Goal: Task Accomplishment & Management: Manage account settings

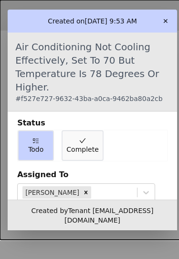
click at [174, 15] on button "✕" at bounding box center [165, 20] width 15 height 15
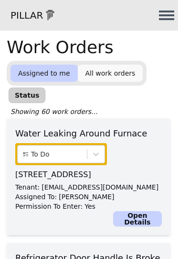
scroll to position [3, 1]
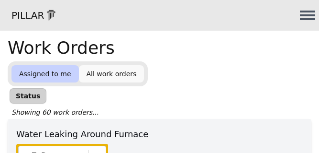
click at [179, 88] on div "Status To Do Complete" at bounding box center [160, 95] width 304 height 19
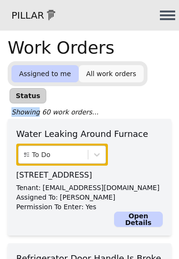
click at [64, 152] on div at bounding box center [53, 154] width 60 height 11
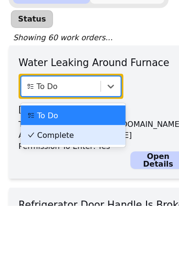
click at [72, 192] on div "Complete" at bounding box center [64, 197] width 80 height 10
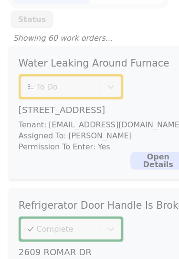
scroll to position [47, 0]
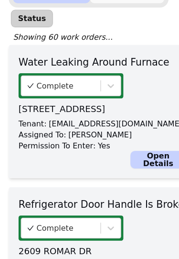
click at [139, 164] on link "Open Details" at bounding box center [138, 171] width 49 height 15
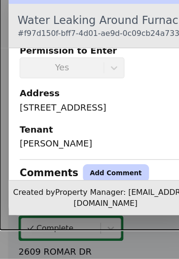
scroll to position [158, 0]
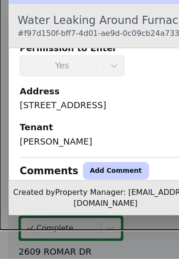
click at [90, 174] on button "Add Comment" at bounding box center [102, 181] width 58 height 15
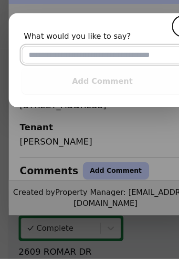
click at [83, 73] on input "text" at bounding box center [90, 80] width 142 height 15
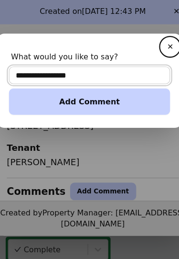
type input "**********"
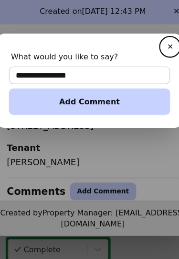
click at [100, 92] on button "Add Comment" at bounding box center [90, 103] width 142 height 23
